Goal: Communication & Community: Participate in discussion

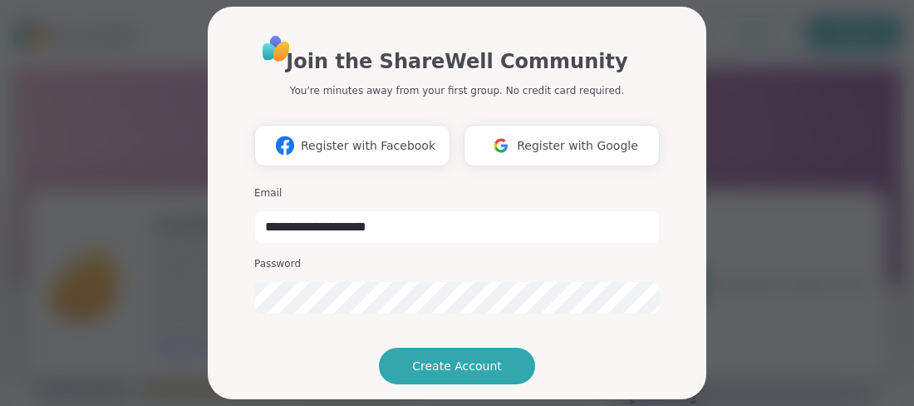
scroll to position [553, 0]
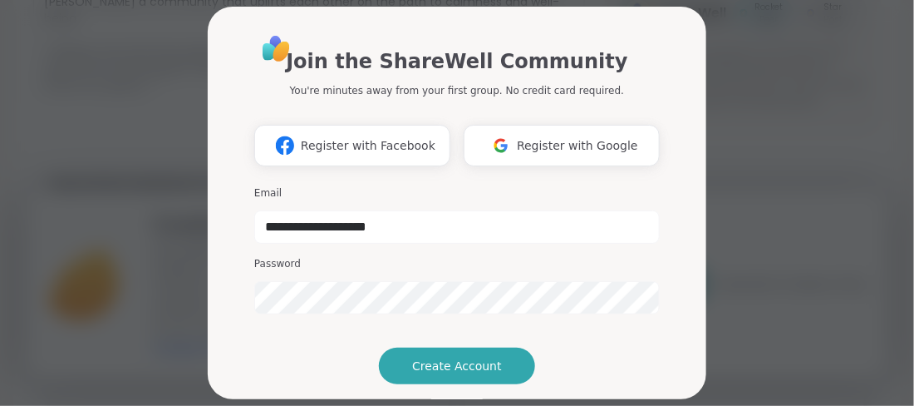
click at [342, 272] on div "Password" at bounding box center [457, 285] width 406 height 57
click at [317, 267] on h3 "Password" at bounding box center [457, 264] width 406 height 14
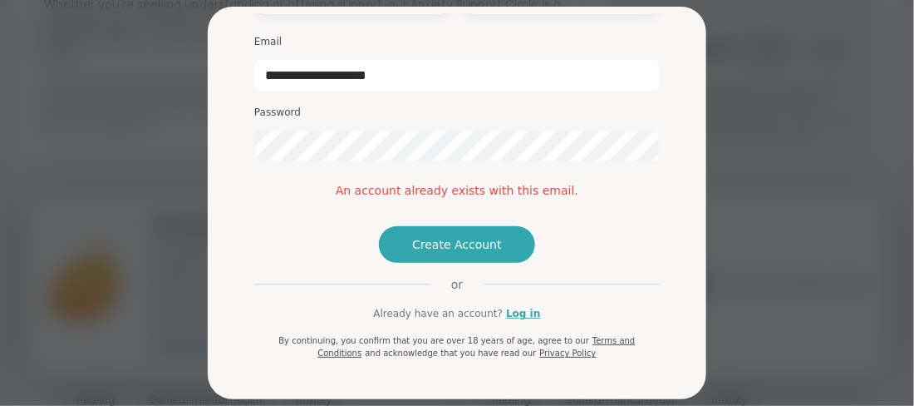
scroll to position [519, 0]
click at [513, 310] on link "Log in" at bounding box center [523, 313] width 34 height 15
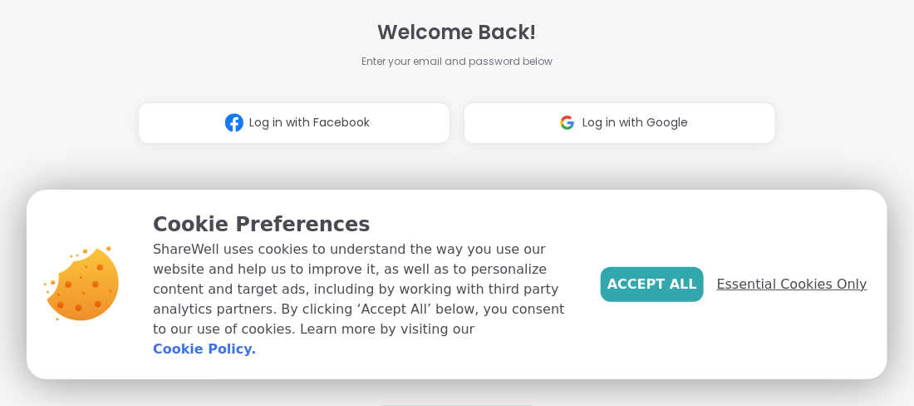
click at [823, 294] on span "Essential Cookies Only" at bounding box center [792, 284] width 150 height 20
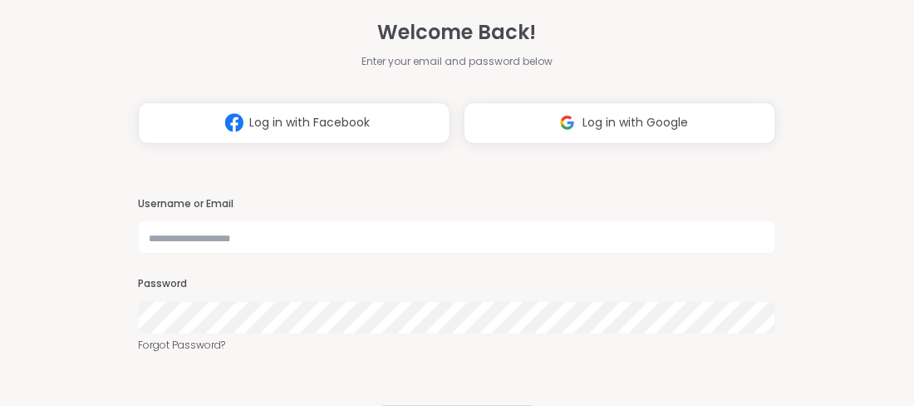
click at [823, 303] on div "Welcome Back! Enter your email and password below Log in with Facebook Log in w…" at bounding box center [457, 203] width 914 height 406
click at [618, 134] on button "Log in with Google" at bounding box center [620, 123] width 312 height 42
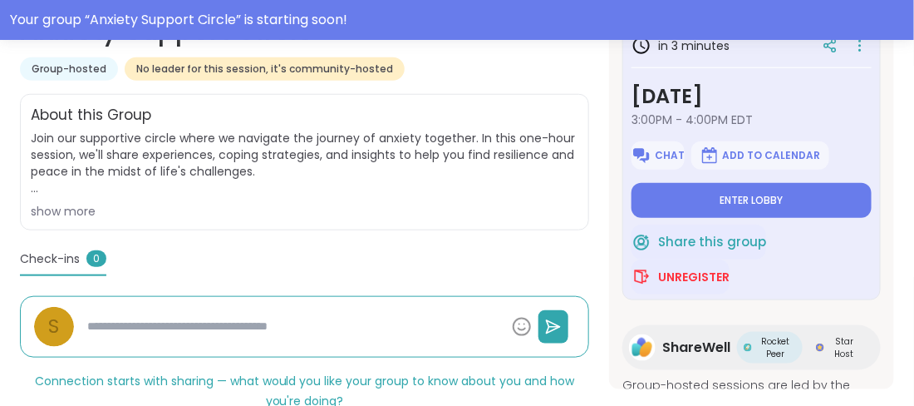
scroll to position [366, 0]
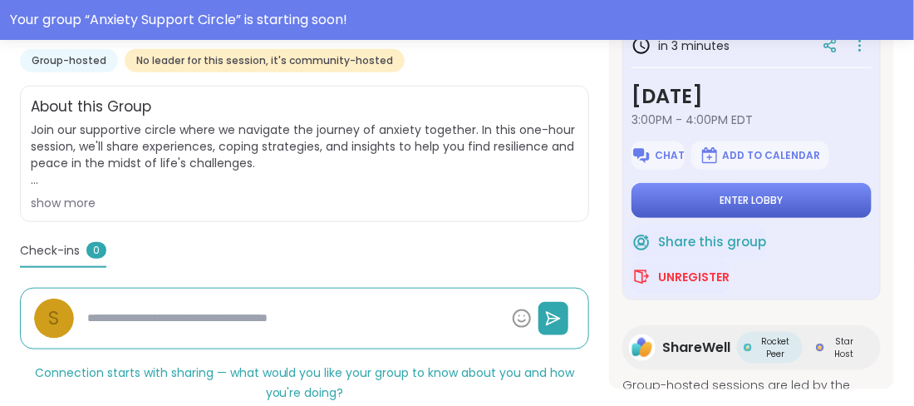
click at [767, 204] on span "Enter lobby" at bounding box center [751, 200] width 63 height 13
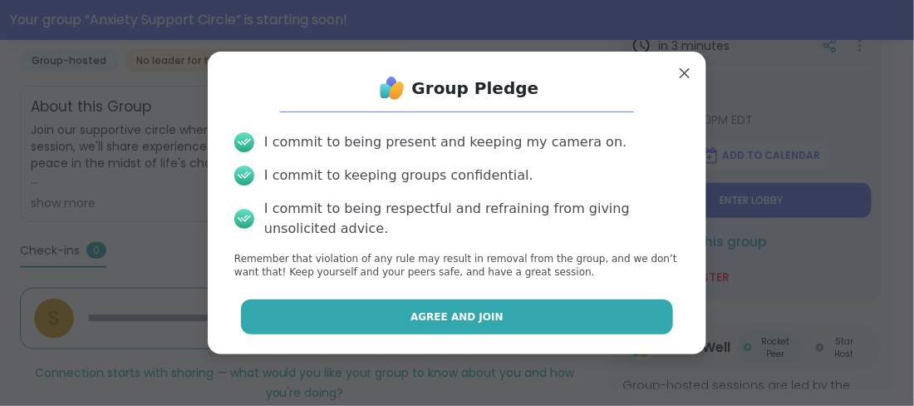
click at [485, 308] on button "Agree and Join" at bounding box center [457, 316] width 433 height 35
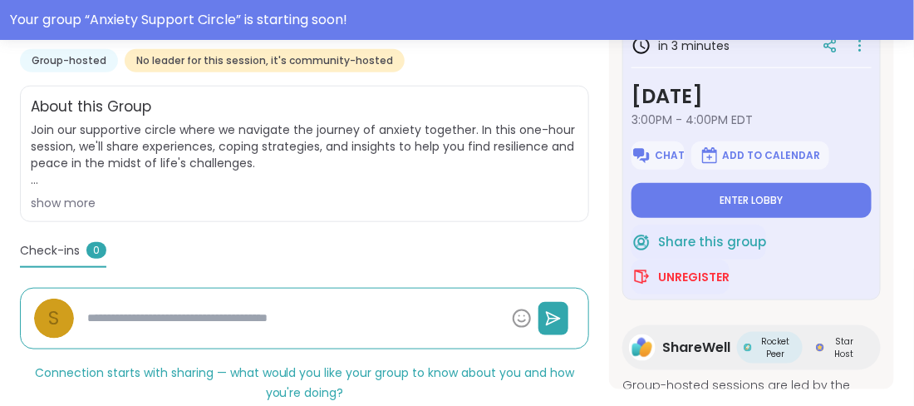
type textarea "*"
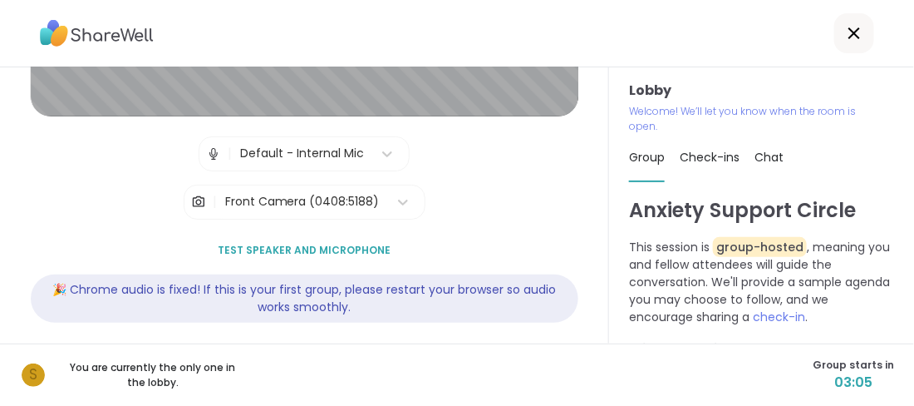
scroll to position [273, 0]
click at [327, 245] on span "Test speaker and microphone" at bounding box center [304, 249] width 173 height 15
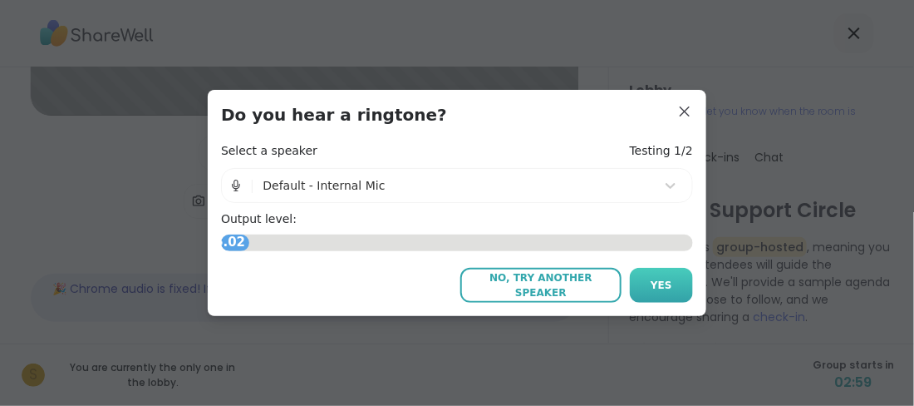
click at [671, 284] on button "Yes" at bounding box center [661, 285] width 63 height 35
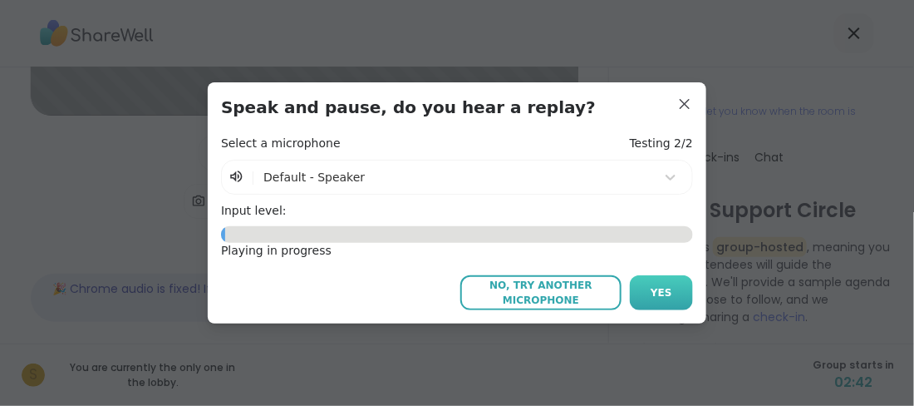
click at [659, 290] on span "Yes" at bounding box center [662, 292] width 22 height 15
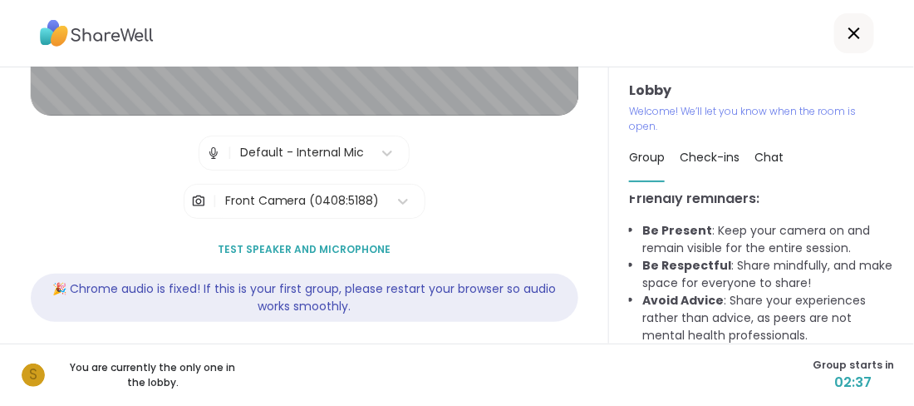
scroll to position [283, 0]
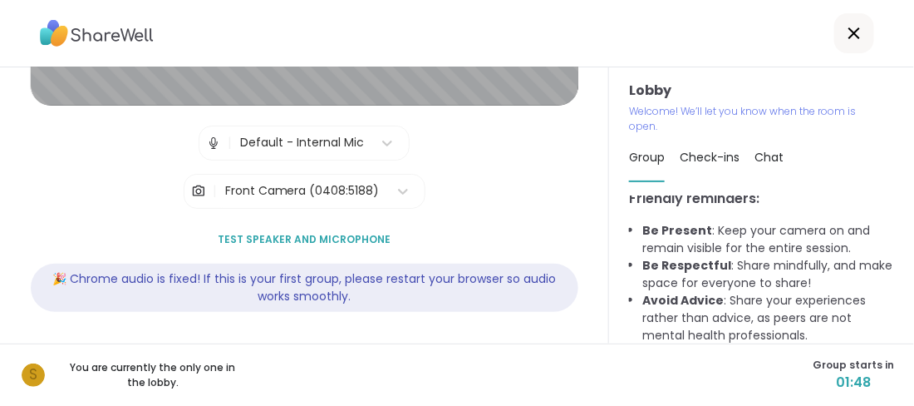
click at [543, 179] on div "Lobby | Default - Internal Mic | Front Camera (0408:5188) Test speaker and micr…" at bounding box center [305, 64] width 548 height 534
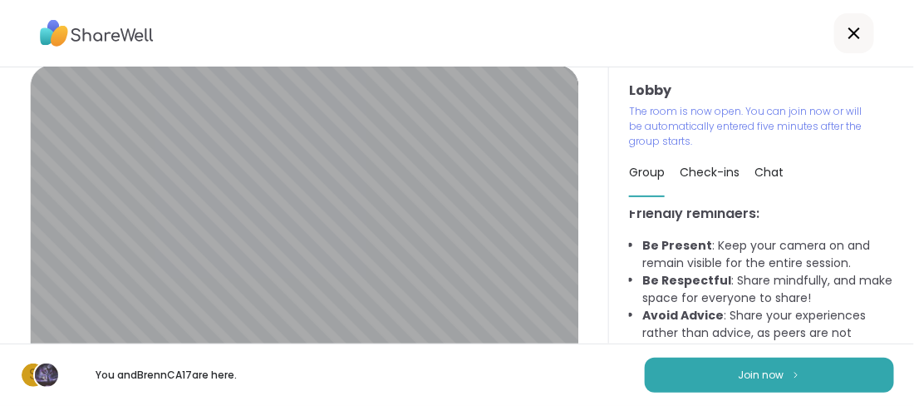
scroll to position [14, 0]
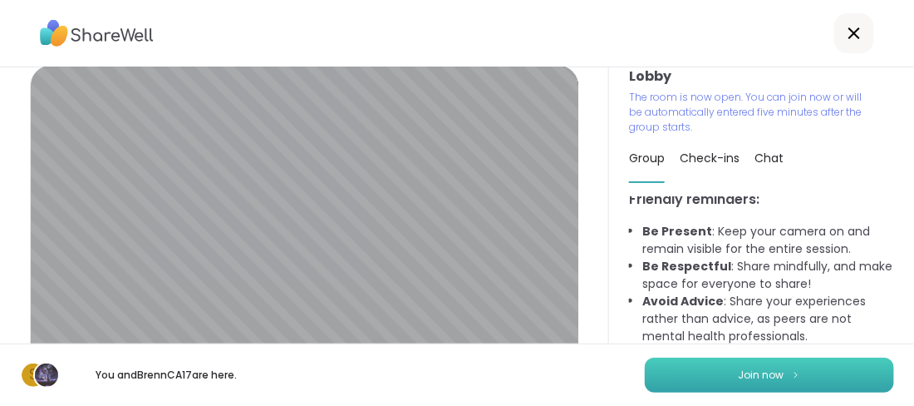
click at [773, 369] on span "Join now" at bounding box center [762, 374] width 46 height 15
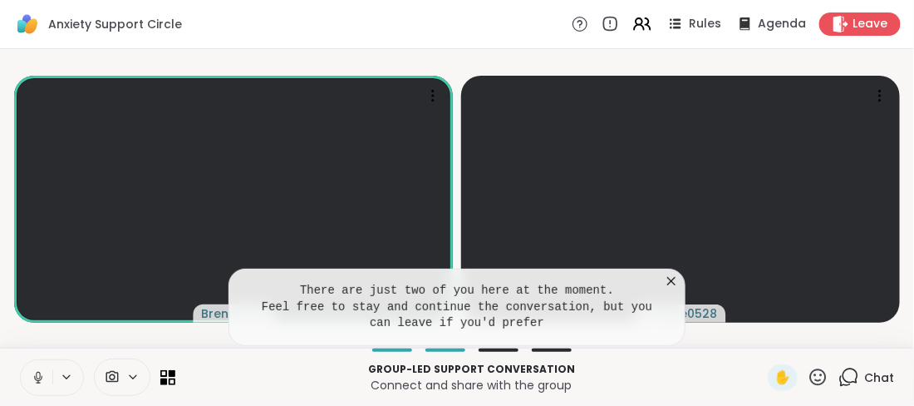
click at [670, 282] on icon at bounding box center [671, 281] width 17 height 17
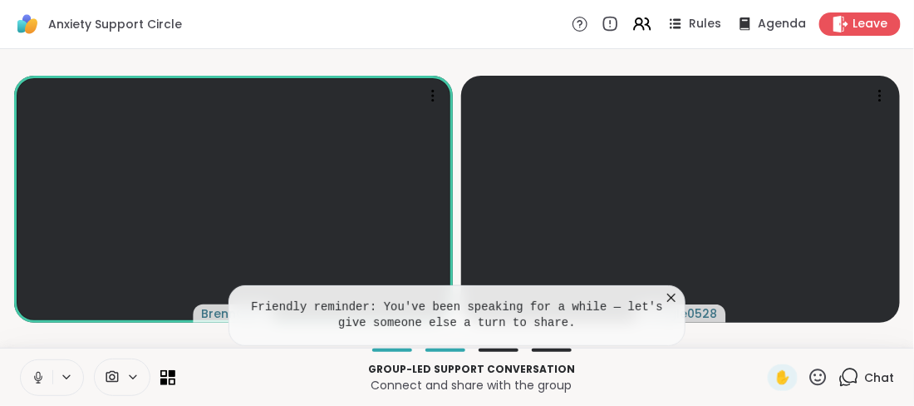
click at [671, 299] on icon at bounding box center [671, 297] width 17 height 17
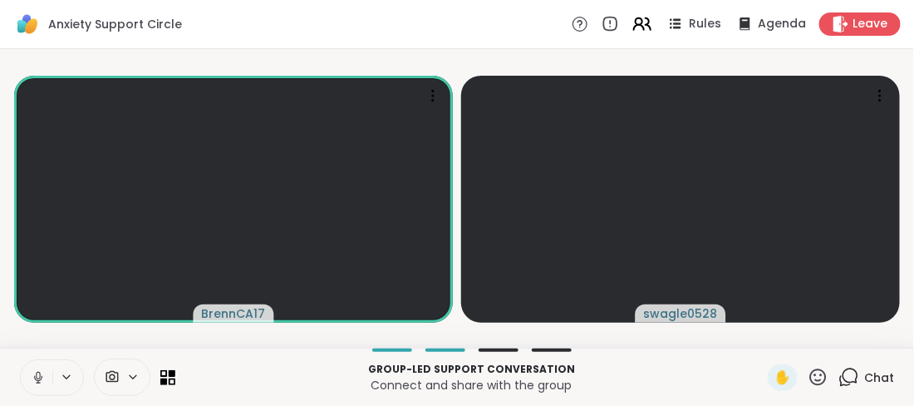
click at [650, 20] on icon at bounding box center [642, 23] width 21 height 21
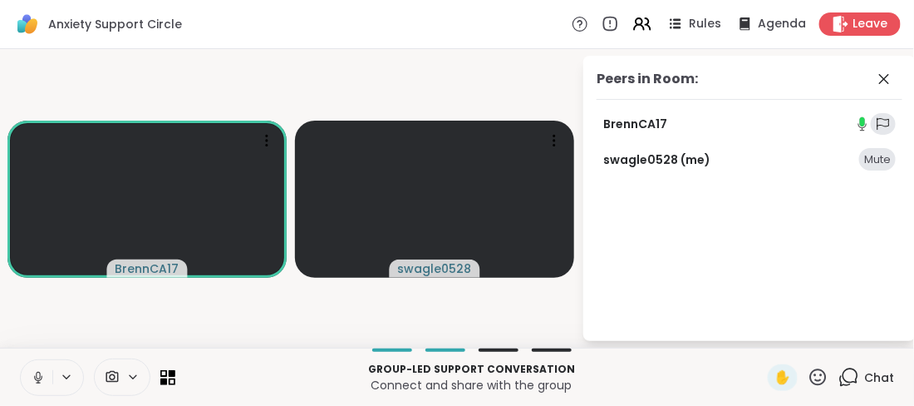
click at [648, 128] on link "BrennCA17" at bounding box center [635, 124] width 64 height 17
